Goal: Task Accomplishment & Management: Complete application form

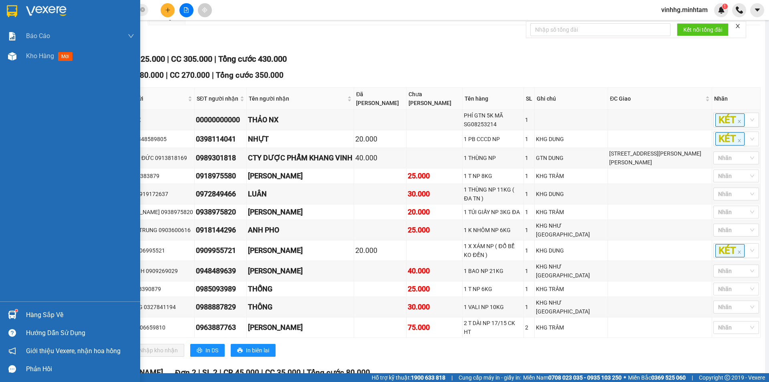
click at [7, 14] on img at bounding box center [12, 11] width 10 height 12
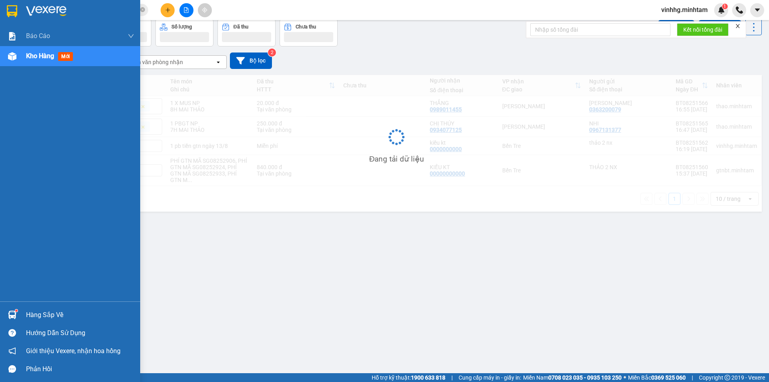
scroll to position [37, 0]
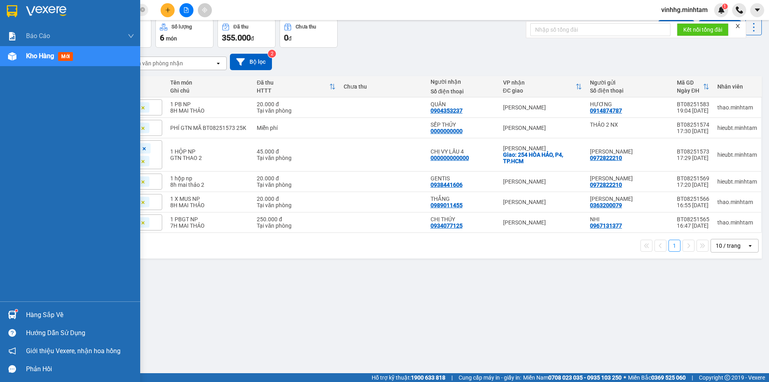
click at [11, 13] on img at bounding box center [12, 11] width 10 height 12
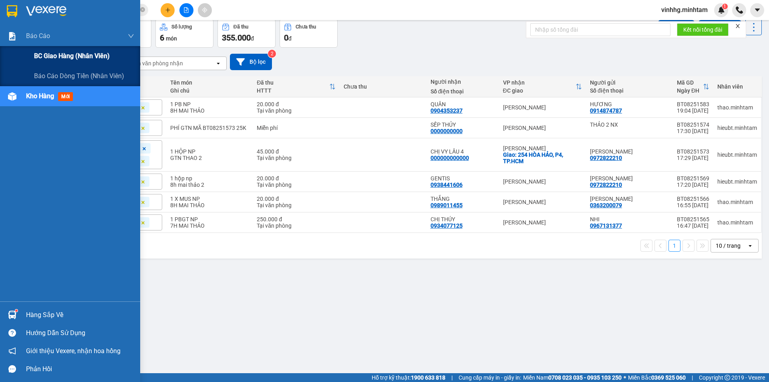
click at [95, 57] on span "BC giao hàng (nhân viên)" at bounding box center [72, 56] width 76 height 10
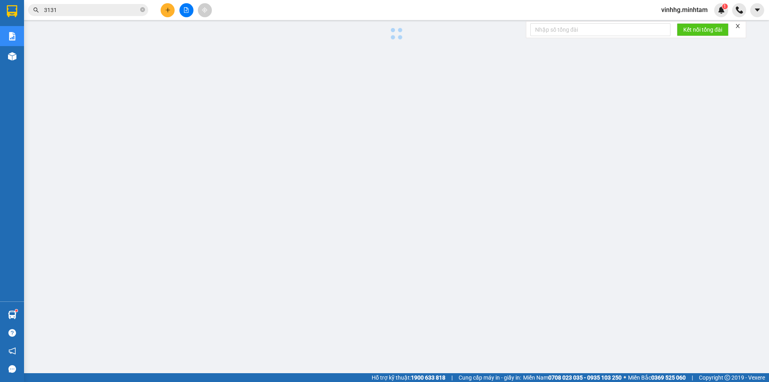
scroll to position [16, 0]
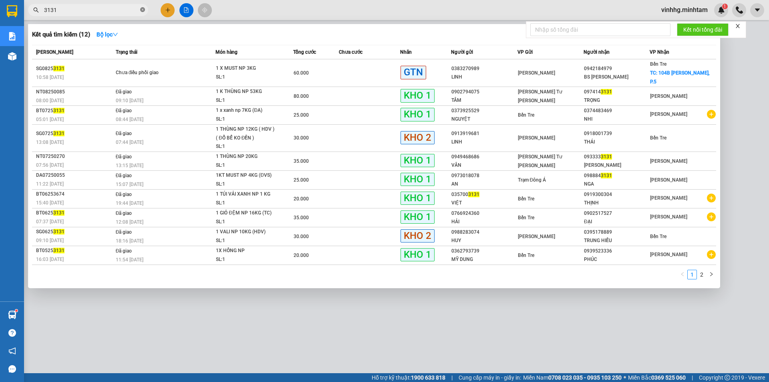
click at [144, 10] on icon "close-circle" at bounding box center [142, 9] width 5 height 5
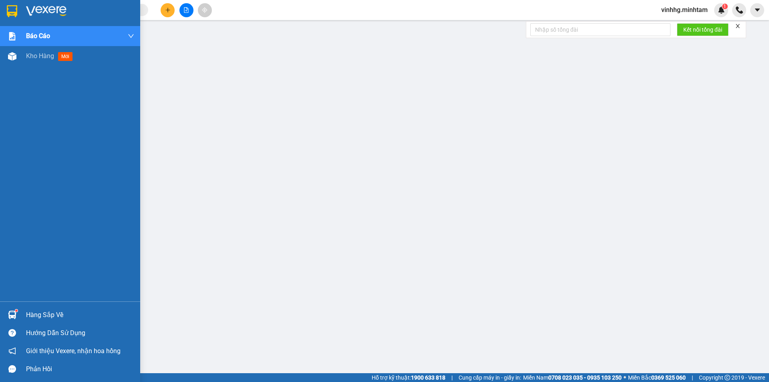
click at [18, 11] on div at bounding box center [12, 11] width 14 height 14
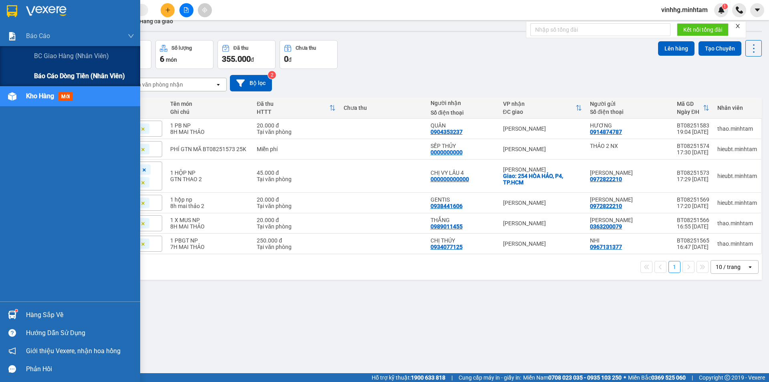
click at [81, 81] on span "Báo cáo dòng tiền (nhân viên)" at bounding box center [79, 76] width 91 height 10
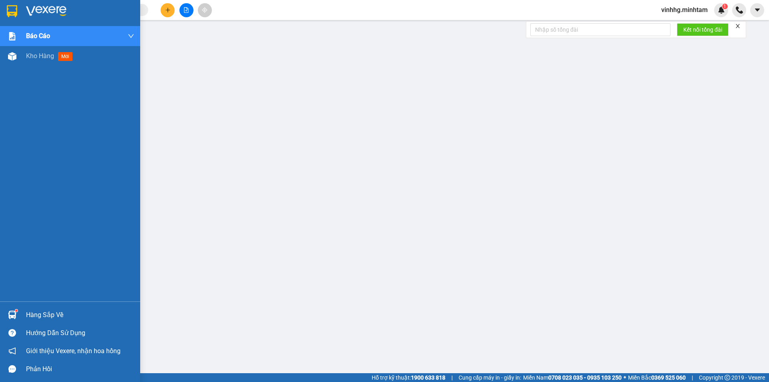
click at [18, 12] on div at bounding box center [12, 11] width 14 height 14
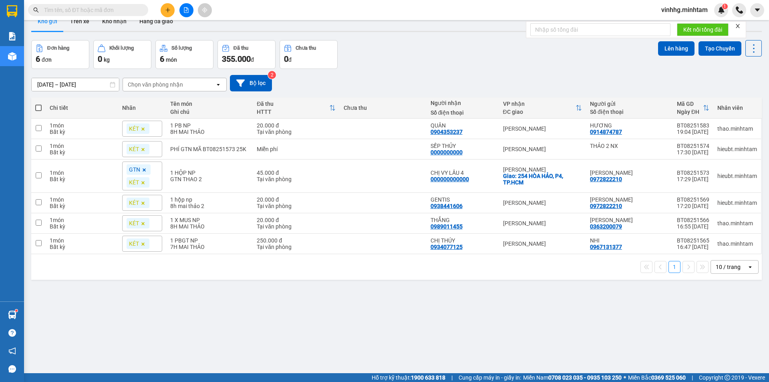
click at [125, 8] on input "text" at bounding box center [91, 10] width 95 height 9
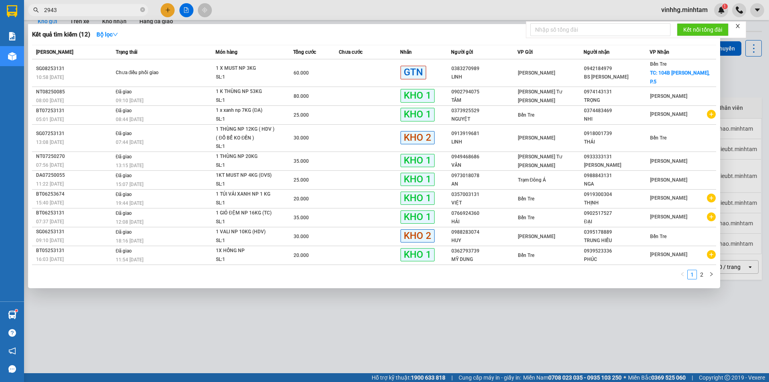
type input "2943"
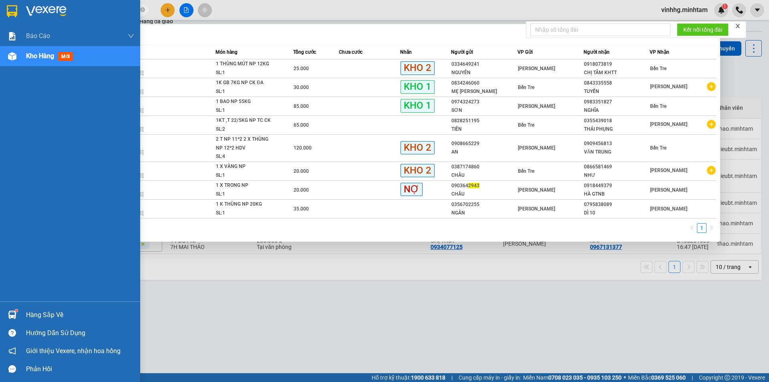
click at [14, 6] on img at bounding box center [12, 11] width 10 height 12
click at [13, 12] on img at bounding box center [12, 11] width 10 height 12
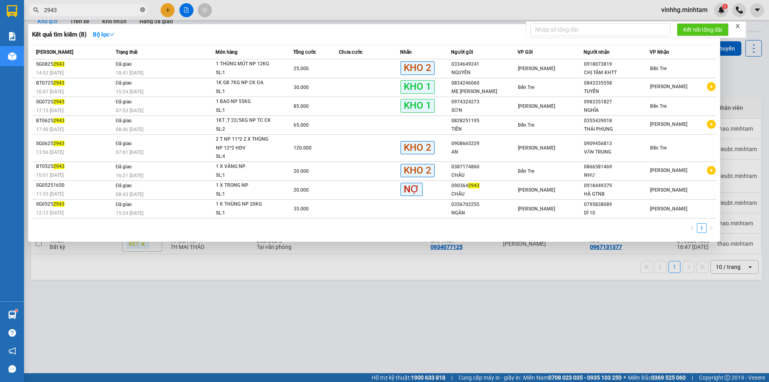
click at [143, 9] on icon "close-circle" at bounding box center [142, 9] width 5 height 5
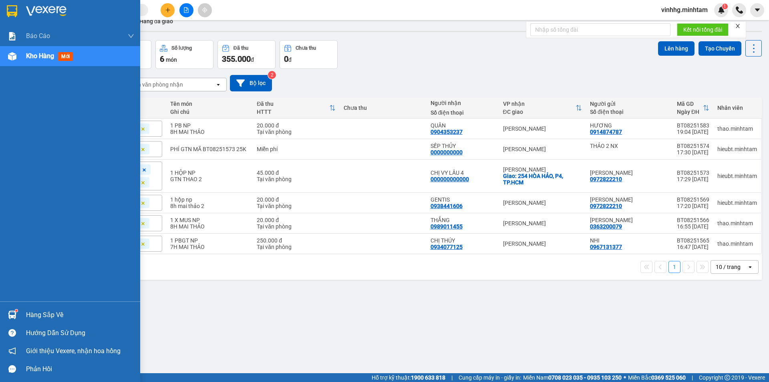
click at [62, 312] on div "Hàng sắp về" at bounding box center [80, 315] width 108 height 12
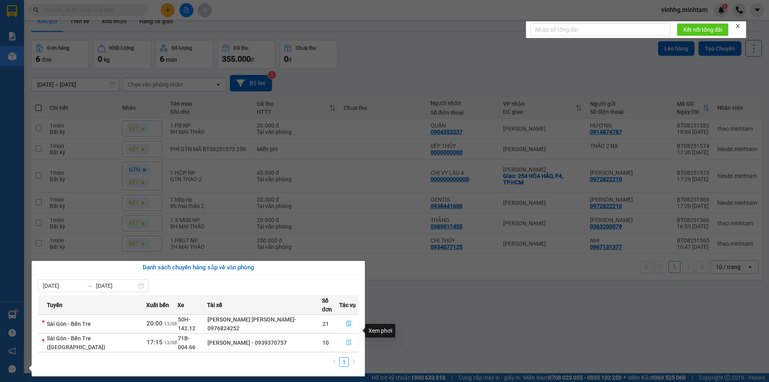
click at [347, 339] on icon "file-done" at bounding box center [349, 342] width 6 height 6
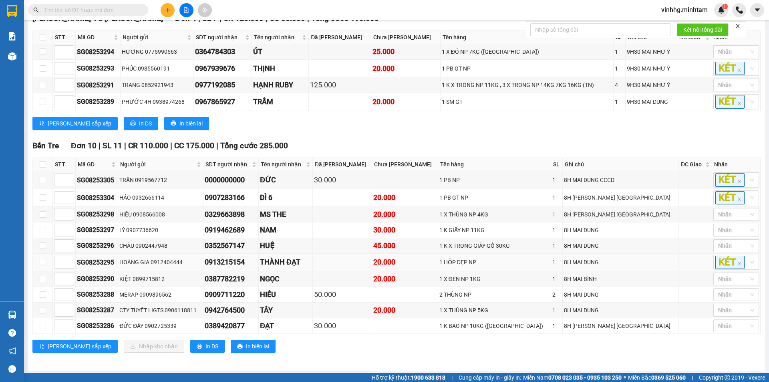
scroll to position [148, 0]
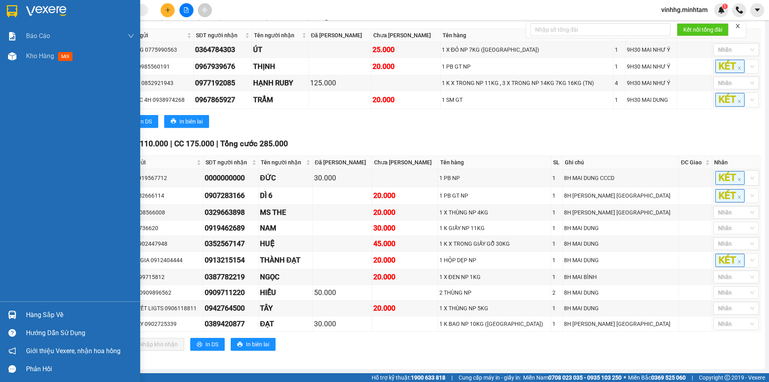
click at [9, 4] on div at bounding box center [12, 11] width 14 height 14
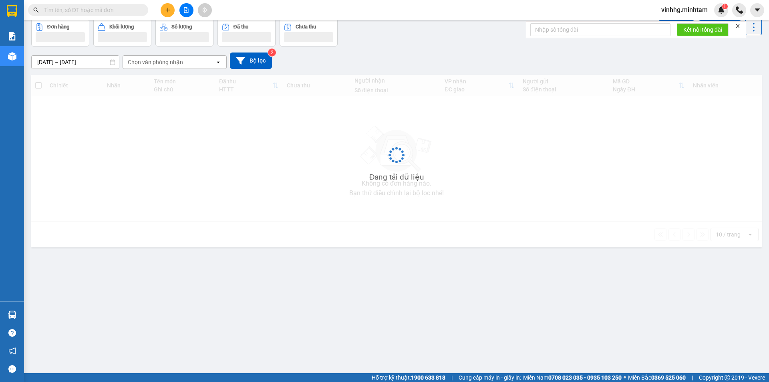
scroll to position [37, 0]
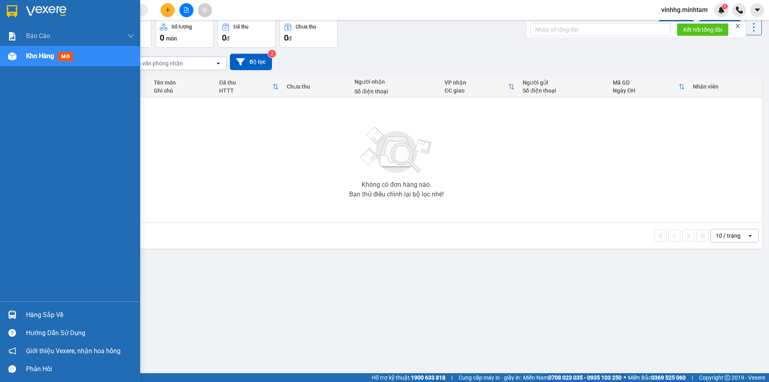
click at [8, 7] on img at bounding box center [12, 11] width 10 height 12
click at [17, 9] on img at bounding box center [12, 11] width 10 height 12
click at [50, 9] on img at bounding box center [46, 11] width 40 height 12
click at [30, 8] on img at bounding box center [46, 11] width 40 height 12
click at [10, 9] on img at bounding box center [12, 11] width 10 height 12
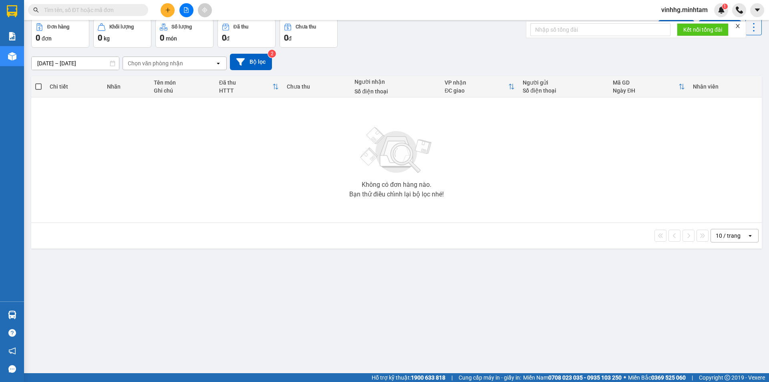
click at [90, 11] on input "text" at bounding box center [91, 10] width 95 height 9
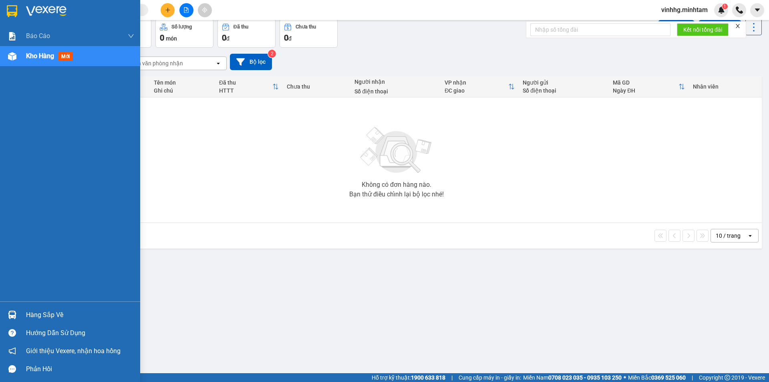
click at [64, 319] on div "Hàng sắp về" at bounding box center [80, 315] width 108 height 12
click at [13, 11] on div "Báo cáo BC giao hàng (nhân viên) Báo cáo dòng tiền (nhân viên) Kho hàng mới Hàn…" at bounding box center [70, 191] width 140 height 382
click at [13, 9] on img at bounding box center [12, 11] width 10 height 12
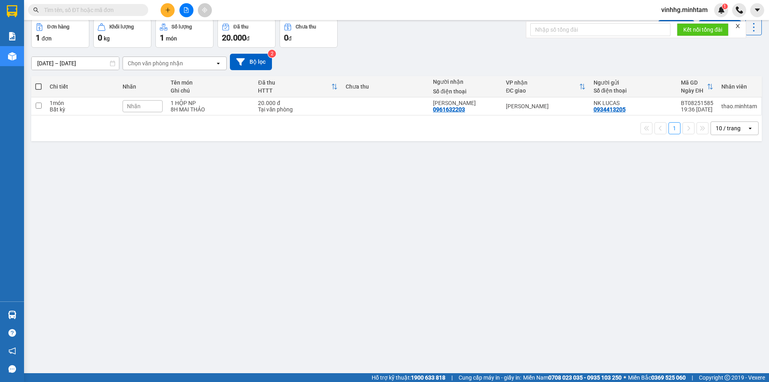
click at [82, 8] on input "text" at bounding box center [91, 10] width 95 height 9
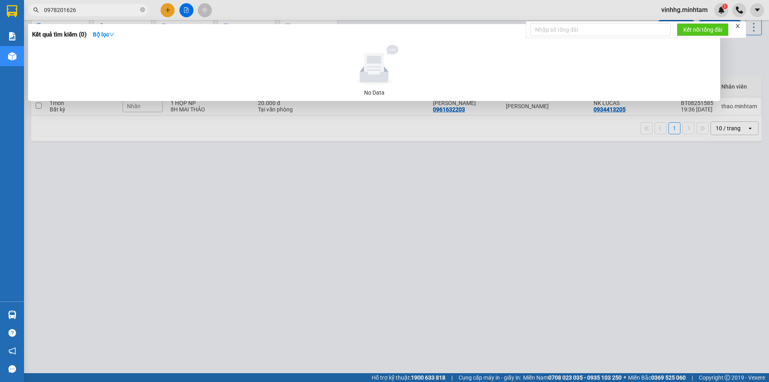
click at [106, 12] on input "0978201626" at bounding box center [91, 10] width 95 height 9
click at [56, 9] on input "09782016" at bounding box center [91, 10] width 95 height 9
click at [88, 10] on input "097872016" at bounding box center [91, 10] width 95 height 9
click at [57, 10] on input "09787201626" at bounding box center [91, 10] width 95 height 9
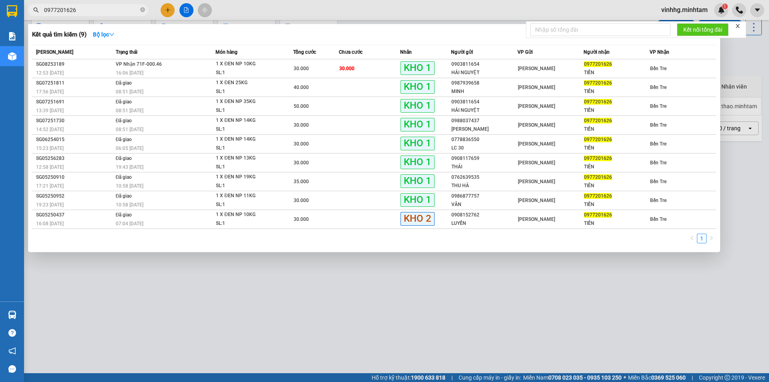
click at [119, 8] on input "0977201626" at bounding box center [91, 10] width 95 height 9
type input "0977201626"
click at [563, 72] on div "[PERSON_NAME]" at bounding box center [550, 68] width 65 height 9
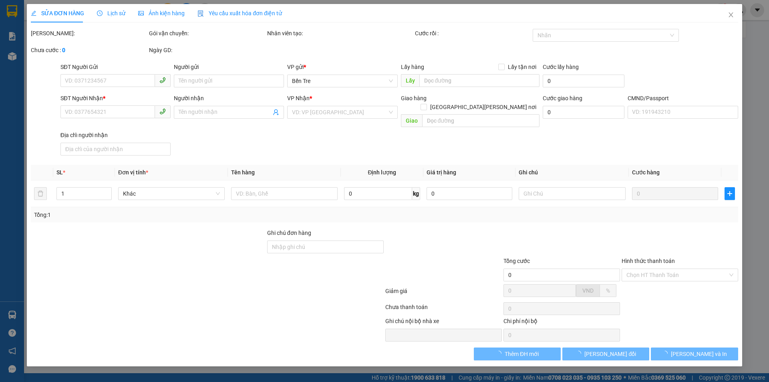
type input "0903811654"
type input "HẢI NGUYỆT"
type input "0977201626"
type input "TIẾN"
type input "ĐG"
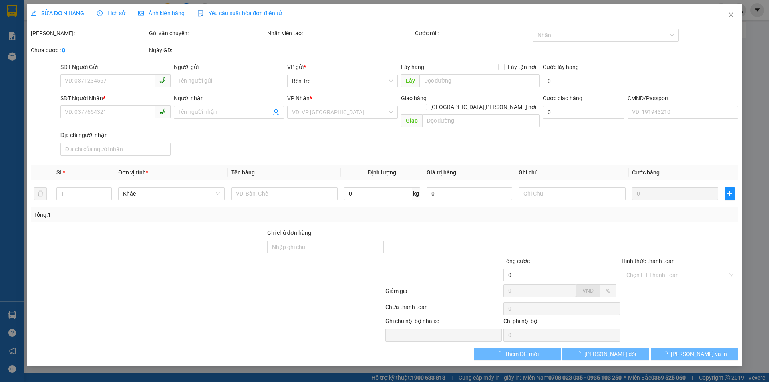
type input "30.000"
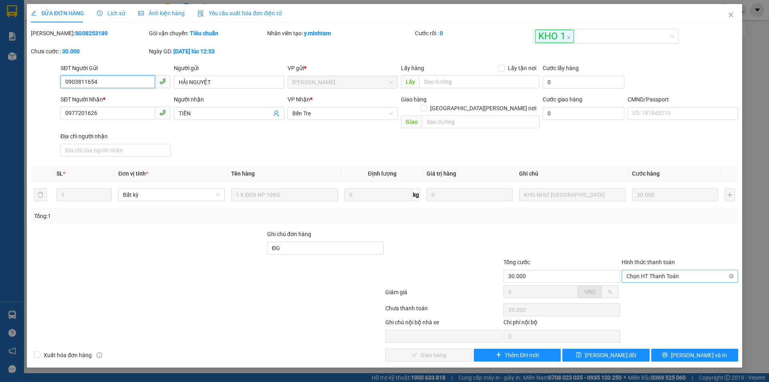
click at [662, 270] on span "Chọn HT Thanh Toán" at bounding box center [680, 276] width 107 height 12
click at [662, 288] on div "Tại văn phòng" at bounding box center [680, 283] width 117 height 13
type input "0"
click at [419, 351] on span "[PERSON_NAME] và [PERSON_NAME] hàng" at bounding box center [455, 355] width 108 height 9
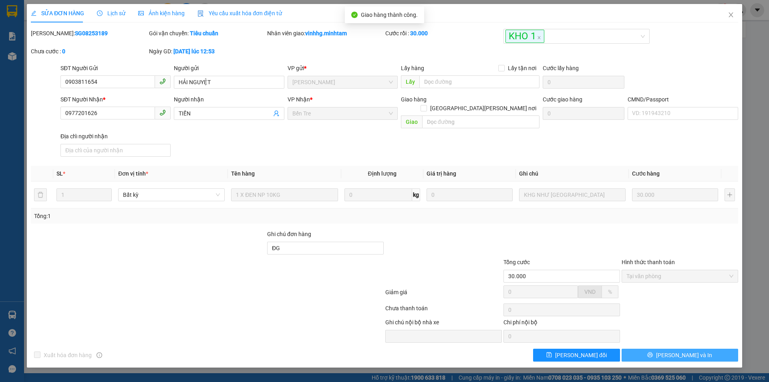
click at [698, 349] on button "[PERSON_NAME] và In" at bounding box center [680, 355] width 117 height 13
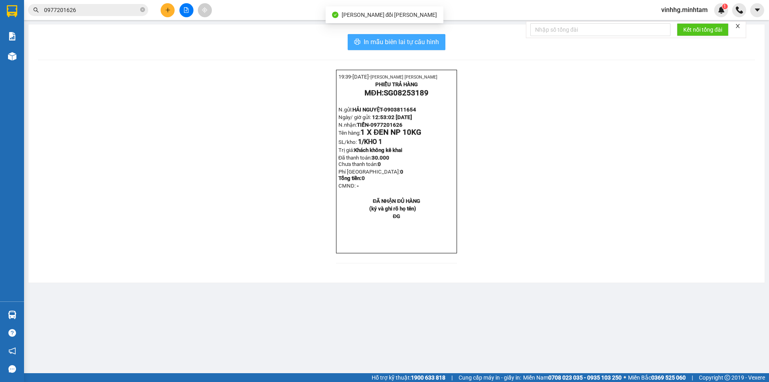
click at [424, 36] on button "In mẫu biên lai tự cấu hình" at bounding box center [397, 42] width 98 height 16
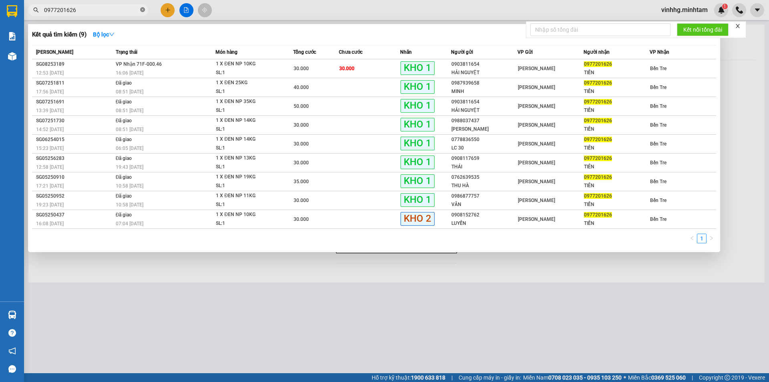
click at [144, 8] on icon "close-circle" at bounding box center [142, 9] width 5 height 5
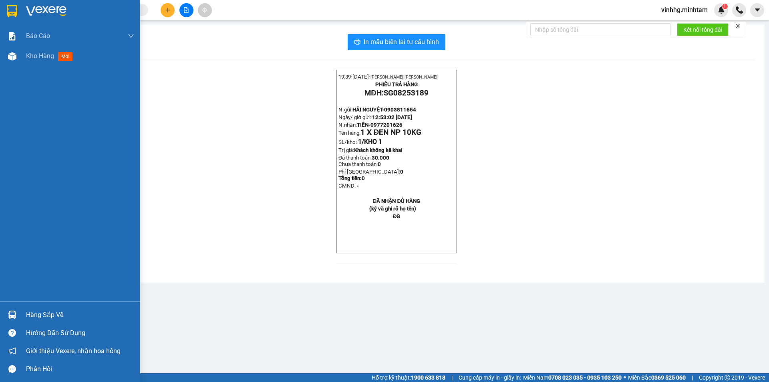
click at [12, 12] on img at bounding box center [12, 11] width 10 height 12
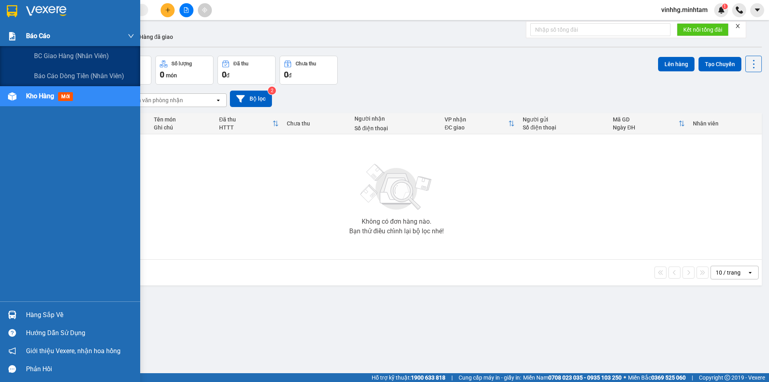
click at [51, 31] on div "Báo cáo" at bounding box center [80, 36] width 108 height 20
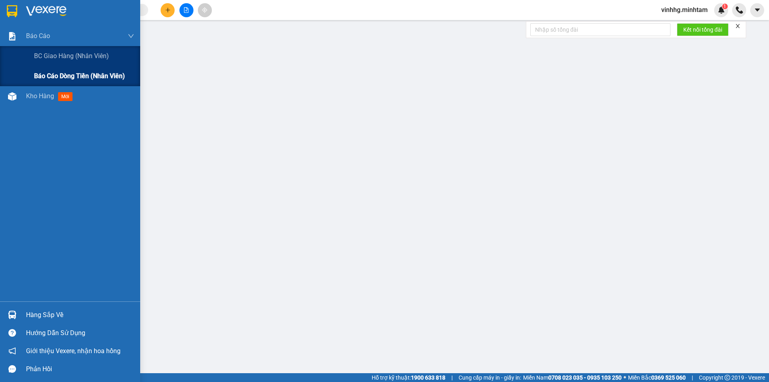
click at [73, 77] on span "Báo cáo dòng tiền (nhân viên)" at bounding box center [79, 76] width 91 height 10
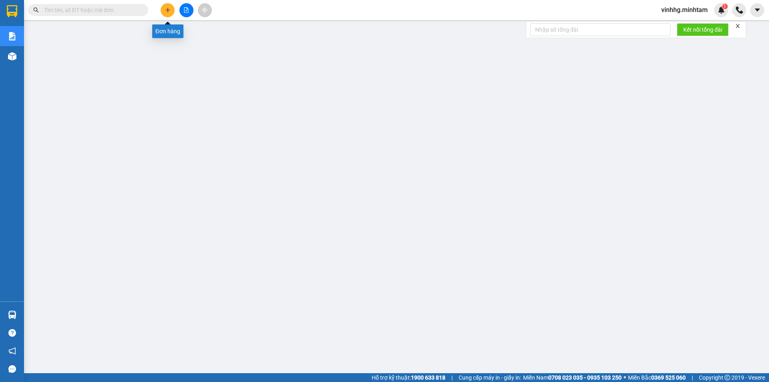
click at [170, 8] on icon "plus" at bounding box center [168, 10] width 6 height 6
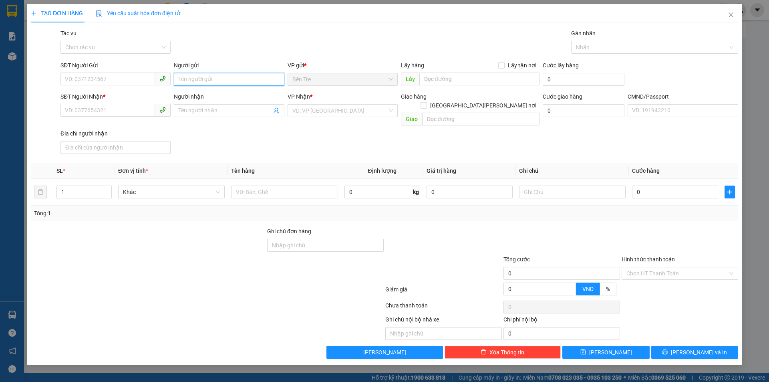
click at [208, 75] on input "Người gửi" at bounding box center [229, 79] width 110 height 13
type input "VINH NX"
click at [212, 109] on input "Người nhận" at bounding box center [225, 110] width 93 height 9
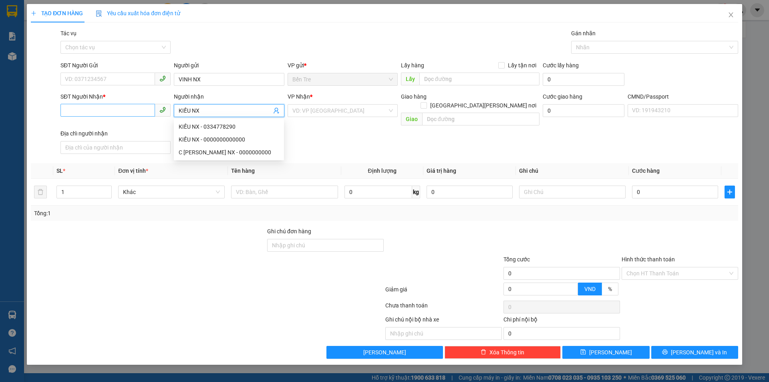
type input "KIỀU NX"
click at [95, 111] on input "SĐT Người Nhận *" at bounding box center [107, 110] width 95 height 13
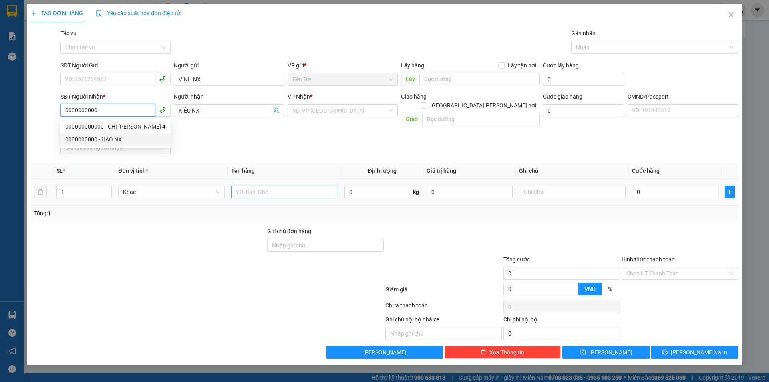
type input "0000000000"
click at [287, 185] on input "text" at bounding box center [284, 191] width 107 height 13
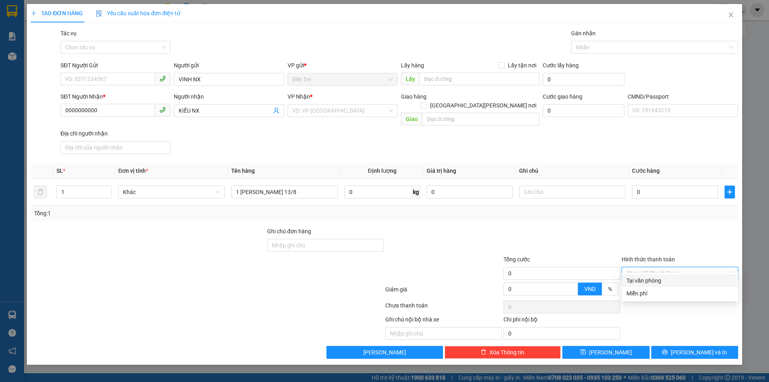
click at [685, 267] on input "Hình thức thanh toán" at bounding box center [677, 273] width 101 height 12
click at [681, 296] on div "Miễn phí" at bounding box center [680, 293] width 107 height 9
click at [342, 111] on input "search" at bounding box center [339, 111] width 95 height 12
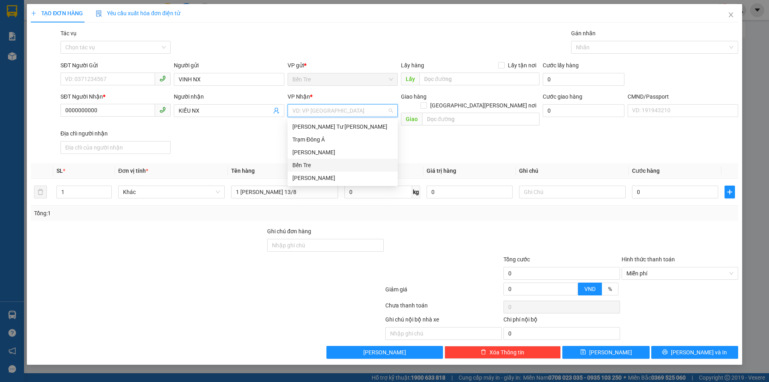
click at [329, 164] on div "Bến Tre" at bounding box center [342, 165] width 101 height 9
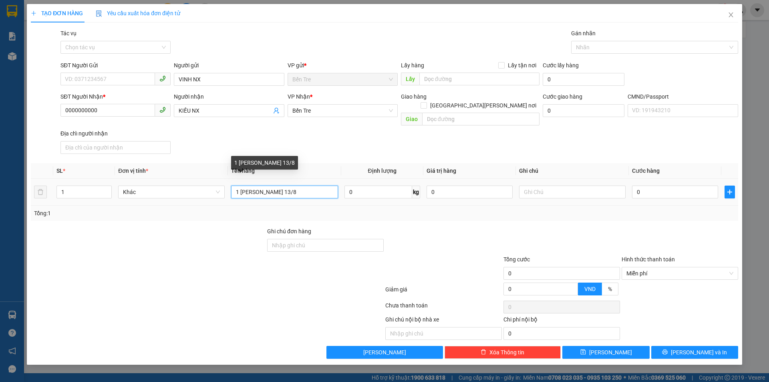
click at [261, 185] on input "1 [PERSON_NAME] 13/8" at bounding box center [284, 191] width 107 height 13
type input "1 PB TIỀN HG 13/8"
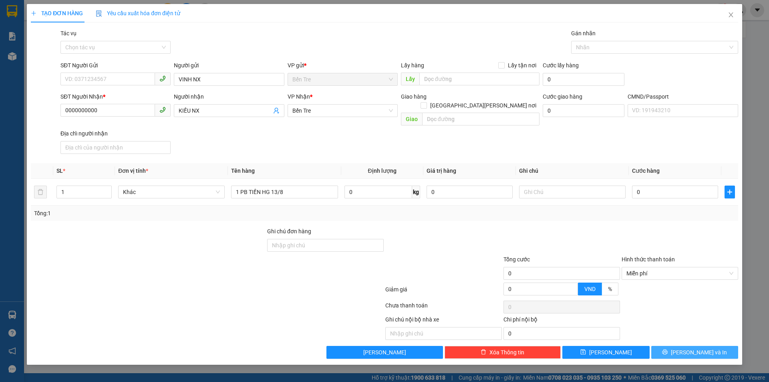
click at [687, 346] on button "[PERSON_NAME] và In" at bounding box center [694, 352] width 87 height 13
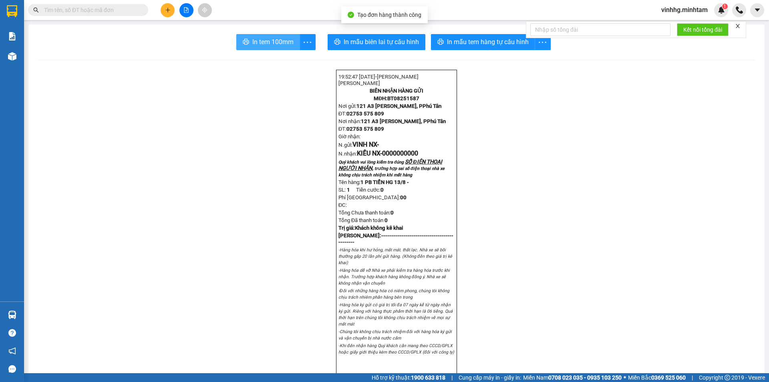
click at [270, 46] on span "In tem 100mm" at bounding box center [272, 42] width 41 height 10
click at [681, 11] on span "vinhhg.minhtam" at bounding box center [684, 10] width 59 height 10
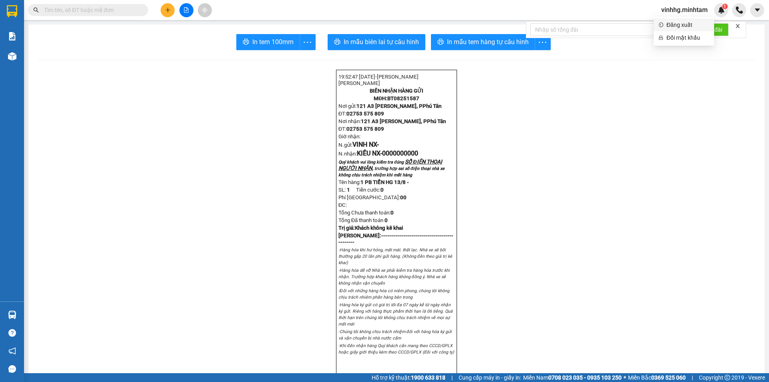
click at [679, 26] on span "Đăng xuất" at bounding box center [688, 24] width 43 height 9
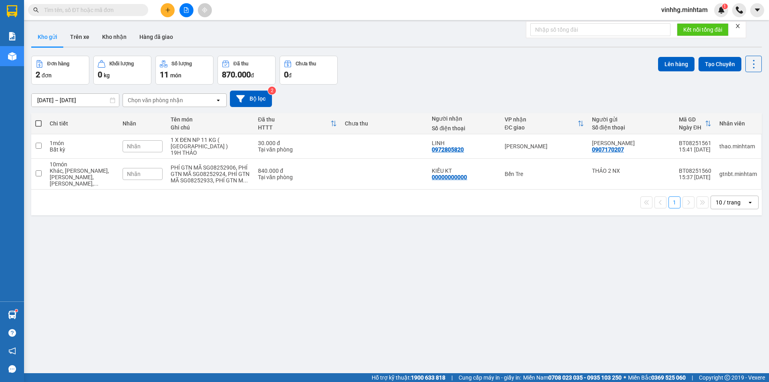
click at [693, 8] on span "vinhhg.minhtam" at bounding box center [684, 10] width 59 height 10
click at [679, 27] on span "Đăng xuất" at bounding box center [688, 24] width 43 height 9
